Goal: Navigation & Orientation: Find specific page/section

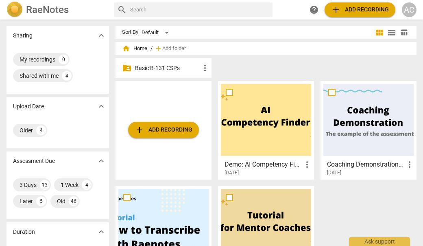
click at [172, 64] on p "Basic B-131 CSPs" at bounding box center [167, 68] width 65 height 9
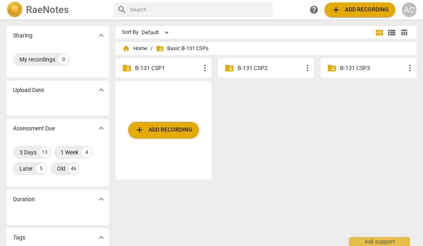
click at [363, 63] on div "folder_shared B-131 CSP3 more_vert" at bounding box center [369, 68] width 96 height 20
click at [356, 68] on p "B-131 CSP3" at bounding box center [372, 68] width 65 height 9
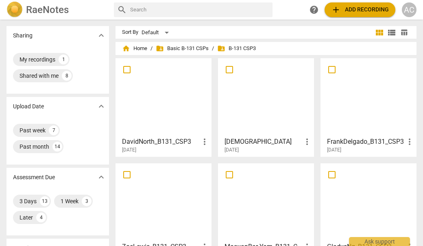
drag, startPoint x: 418, startPoint y: 53, endPoint x: 418, endPoint y: 65, distance: 11.8
click at [418, 65] on div "home Home / folder_shared Basic B-131 CSPs / folder_shared B-131 CSP3 DavidNort…" at bounding box center [270, 225] width 308 height 360
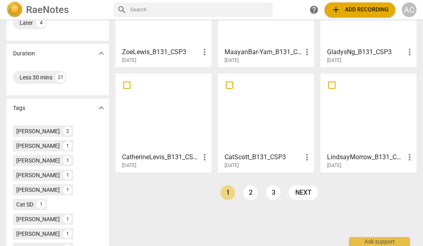
scroll to position [195, 0]
click at [246, 193] on link "2" at bounding box center [250, 192] width 15 height 15
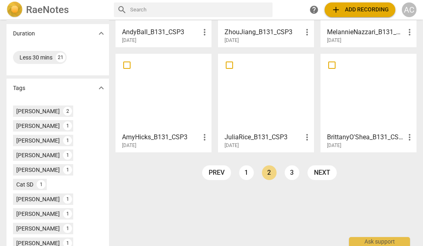
scroll to position [215, 0]
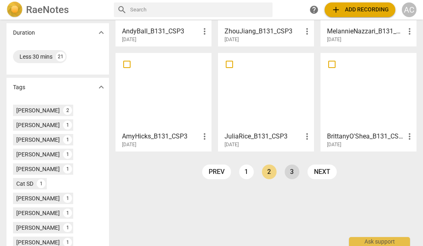
click at [289, 172] on link "3" at bounding box center [292, 171] width 15 height 15
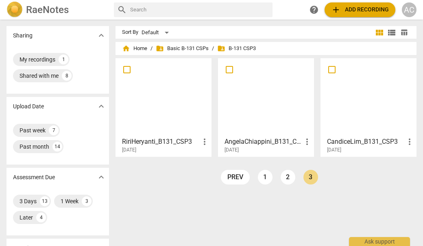
click at [266, 111] on div at bounding box center [266, 97] width 90 height 72
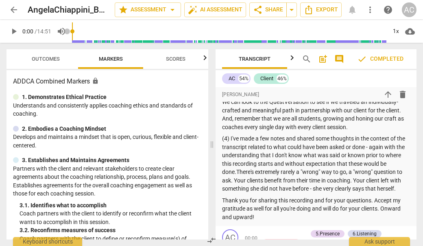
scroll to position [703, 0]
